Goal: Find specific page/section: Find specific page/section

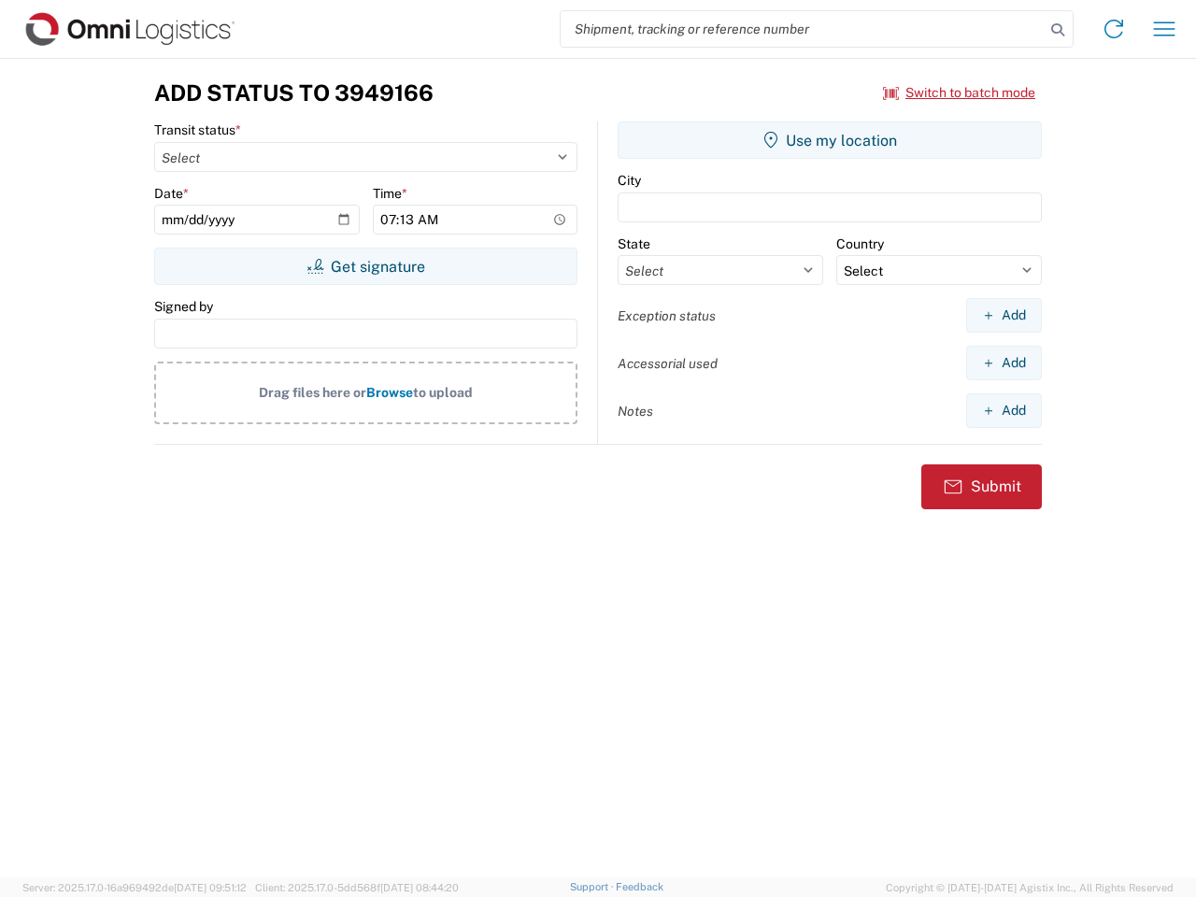
click at [803, 29] on input "search" at bounding box center [803, 29] width 484 height 36
click at [1058, 30] on icon at bounding box center [1058, 30] width 26 height 26
click at [1114, 29] on icon at bounding box center [1114, 29] width 30 height 30
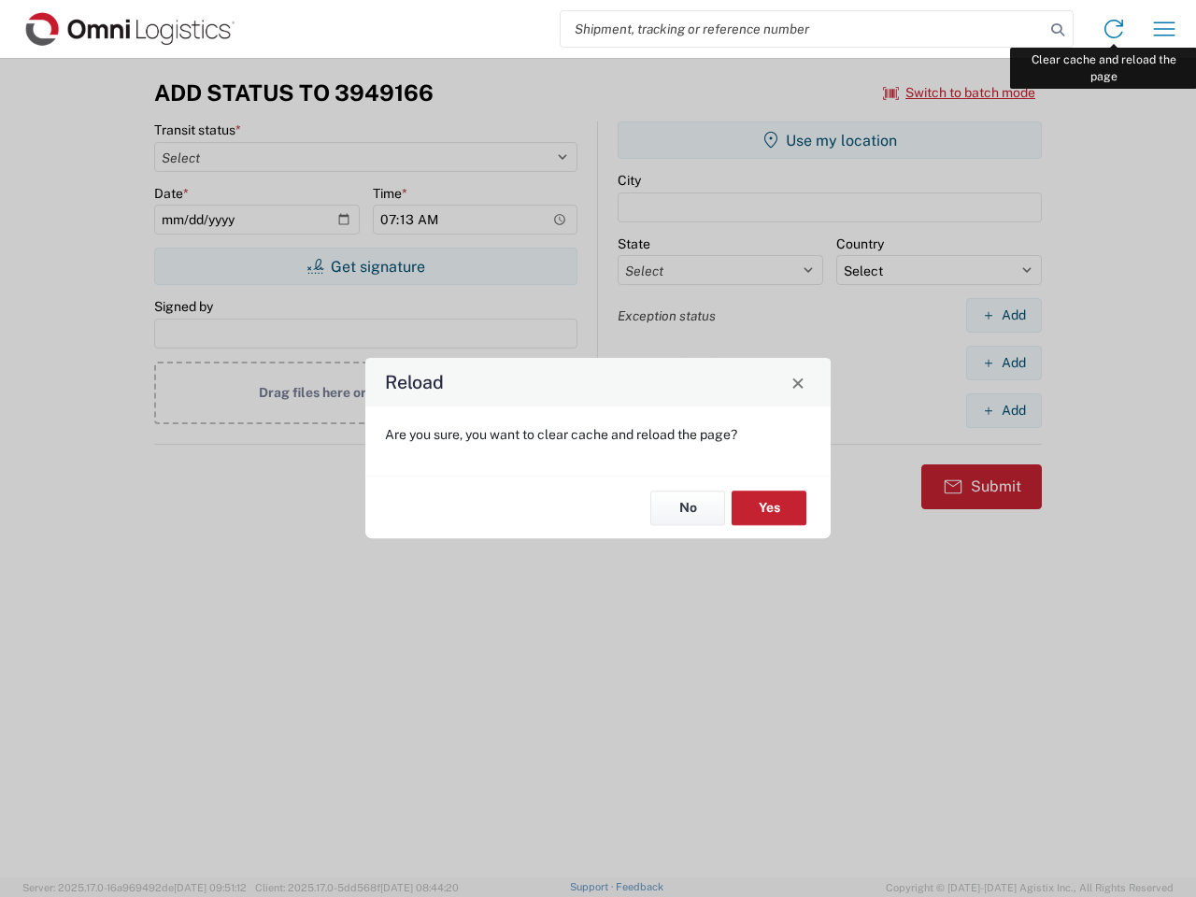
click at [1164, 29] on div "Reload Are you sure, you want to clear cache and reload the page? No Yes" at bounding box center [598, 448] width 1196 height 897
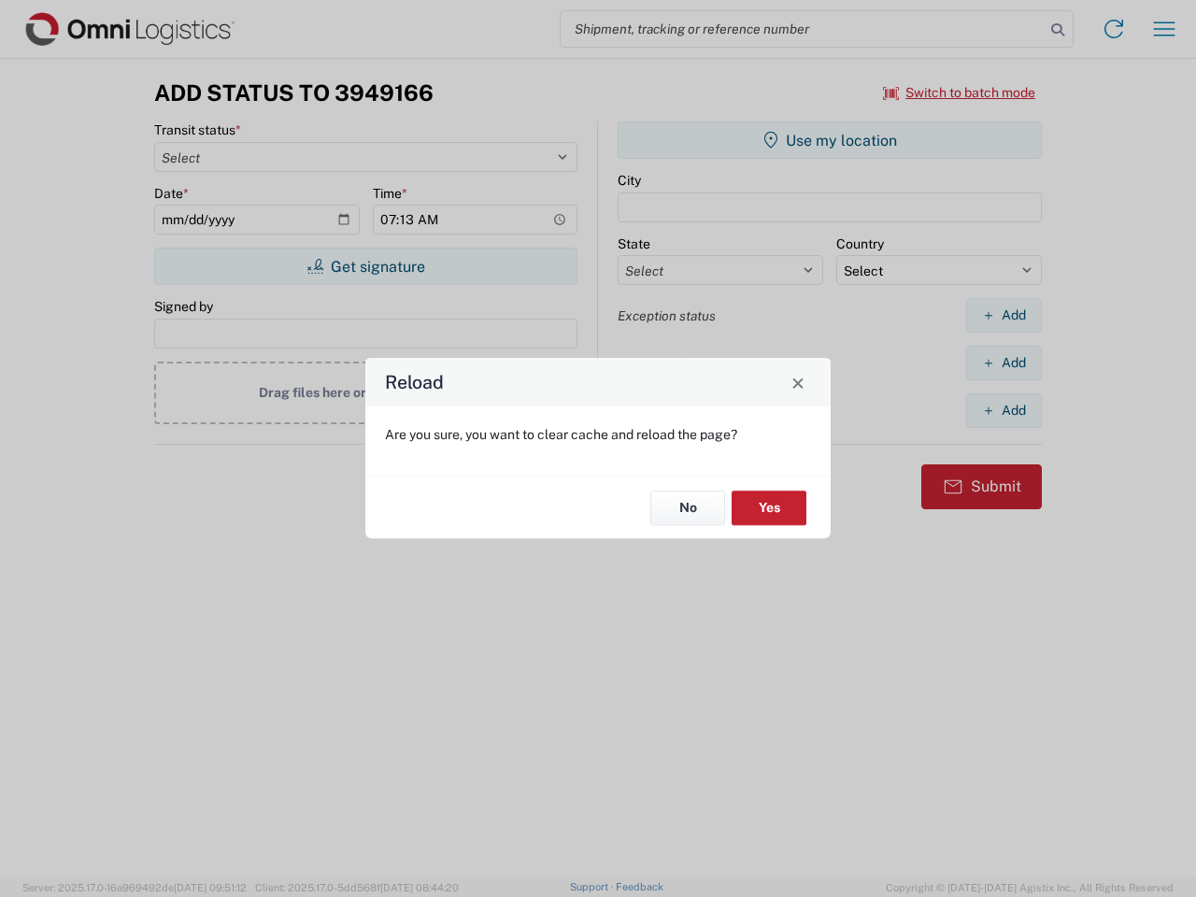
click at [960, 93] on div "Reload Are you sure, you want to clear cache and reload the page? No Yes" at bounding box center [598, 448] width 1196 height 897
click at [365, 266] on div "Reload Are you sure, you want to clear cache and reload the page? No Yes" at bounding box center [598, 448] width 1196 height 897
click at [830, 140] on div "Reload Are you sure, you want to clear cache and reload the page? No Yes" at bounding box center [598, 448] width 1196 height 897
click at [1004, 315] on div "Reload Are you sure, you want to clear cache and reload the page? No Yes" at bounding box center [598, 448] width 1196 height 897
click at [1004, 363] on div "Reload Are you sure, you want to clear cache and reload the page? No Yes" at bounding box center [598, 448] width 1196 height 897
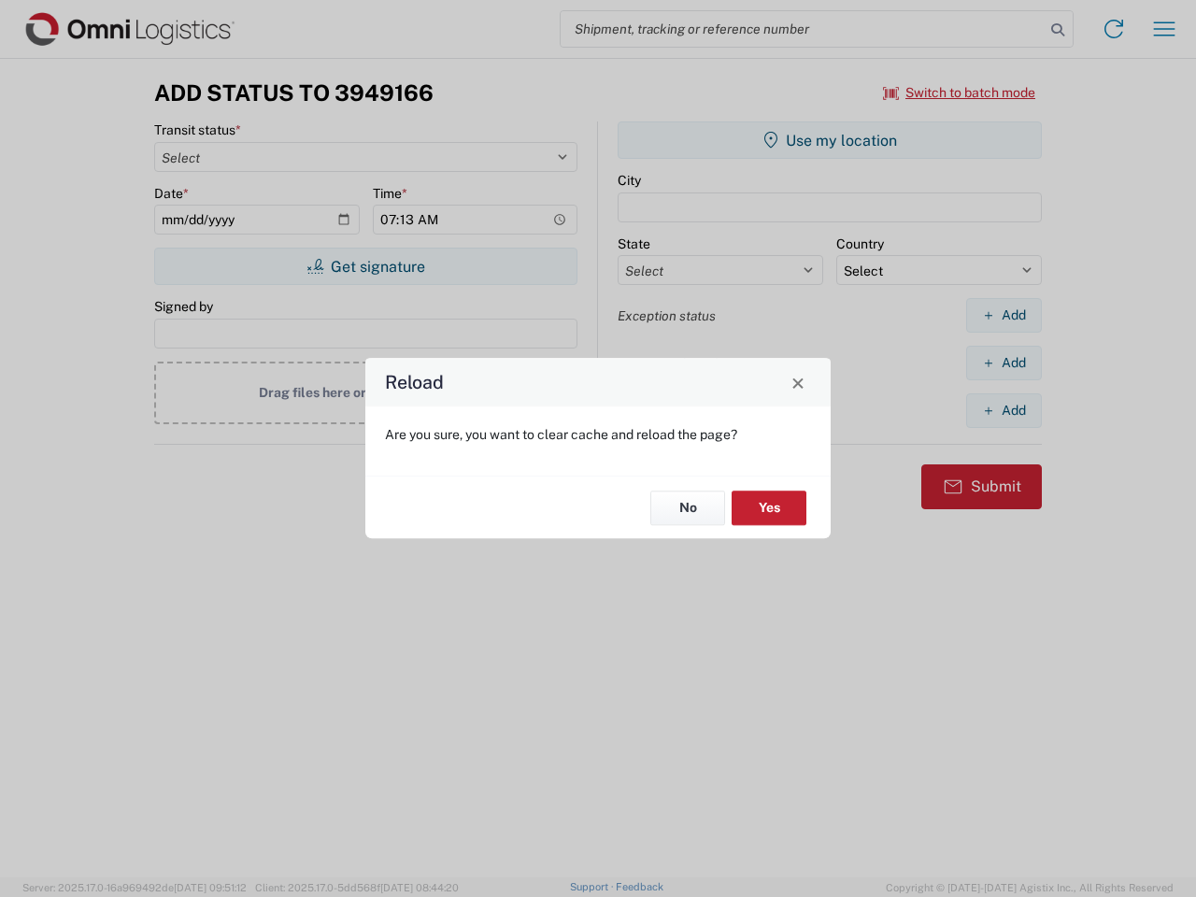
click at [1004, 410] on div "Reload Are you sure, you want to clear cache and reload the page? No Yes" at bounding box center [598, 448] width 1196 height 897
